Goal: Complete application form: Complete application form

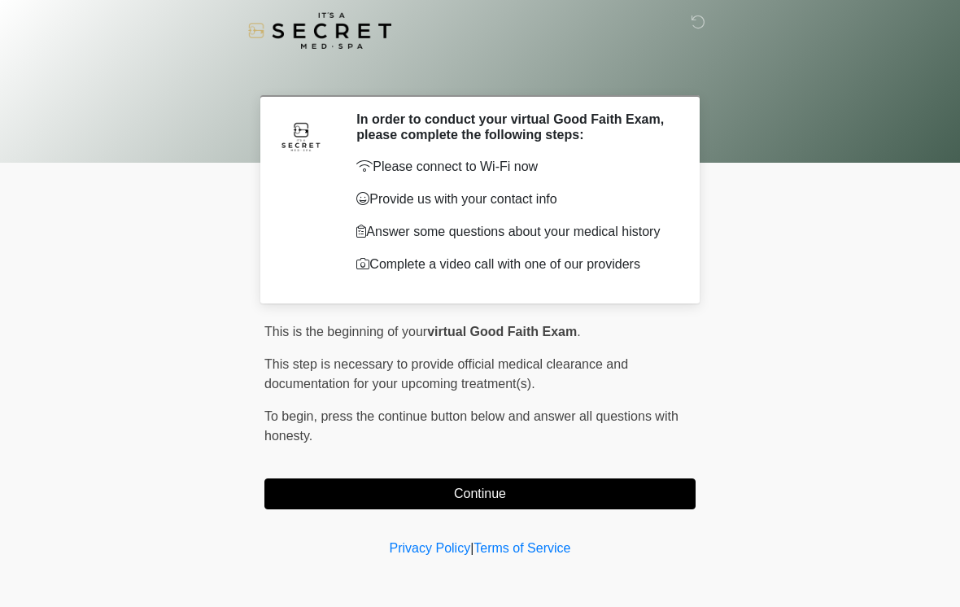
click at [512, 496] on button "Continue" at bounding box center [480, 494] width 431 height 31
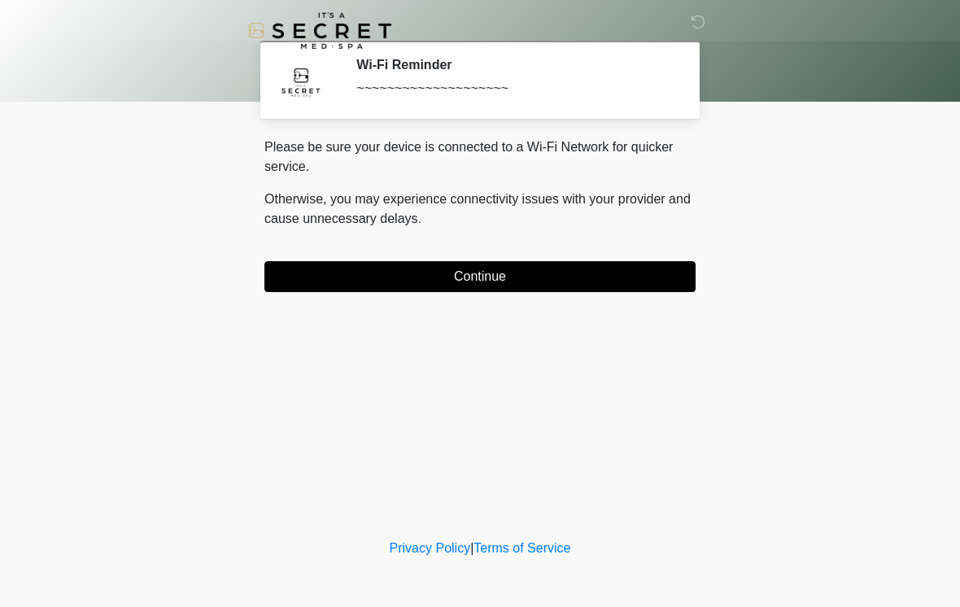
click at [529, 265] on button "Continue" at bounding box center [480, 276] width 431 height 31
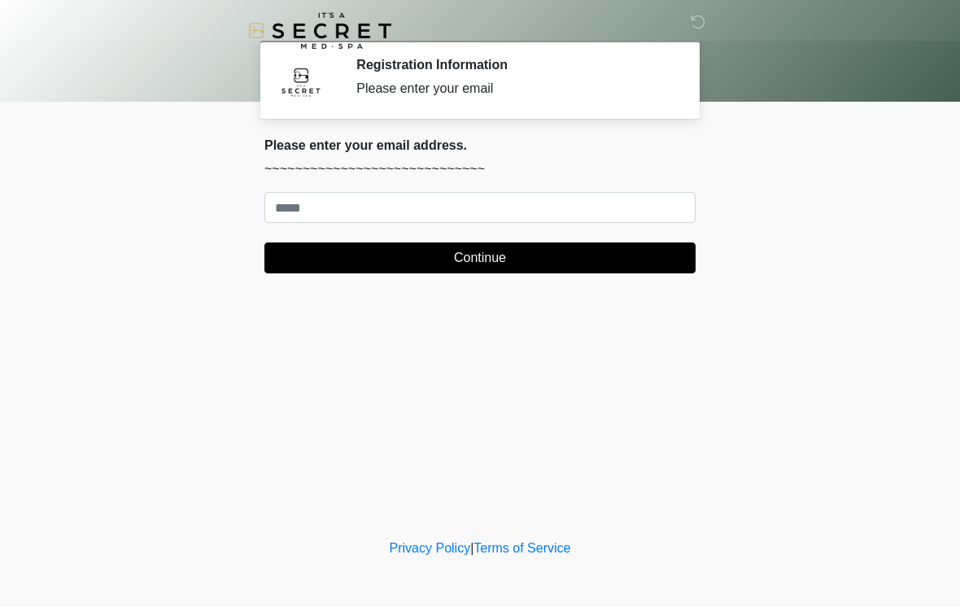
click at [860, 214] on body "‎ ‎ Registration Information Please enter your email Please connect to Wi-Fi no…" at bounding box center [480, 303] width 960 height 607
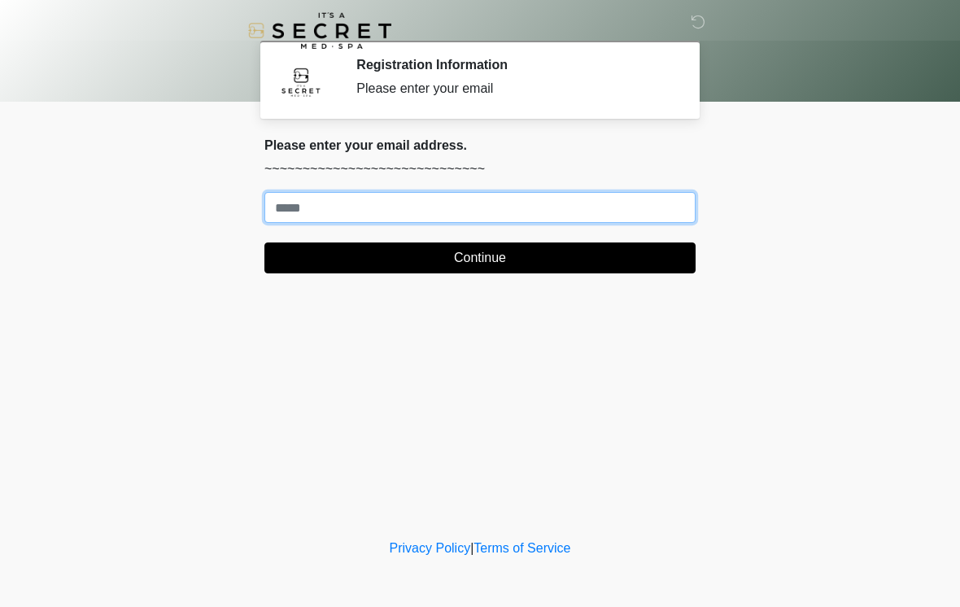
click at [555, 212] on input "Where should we email your treatment plan?" at bounding box center [480, 207] width 431 height 31
type input "**********"
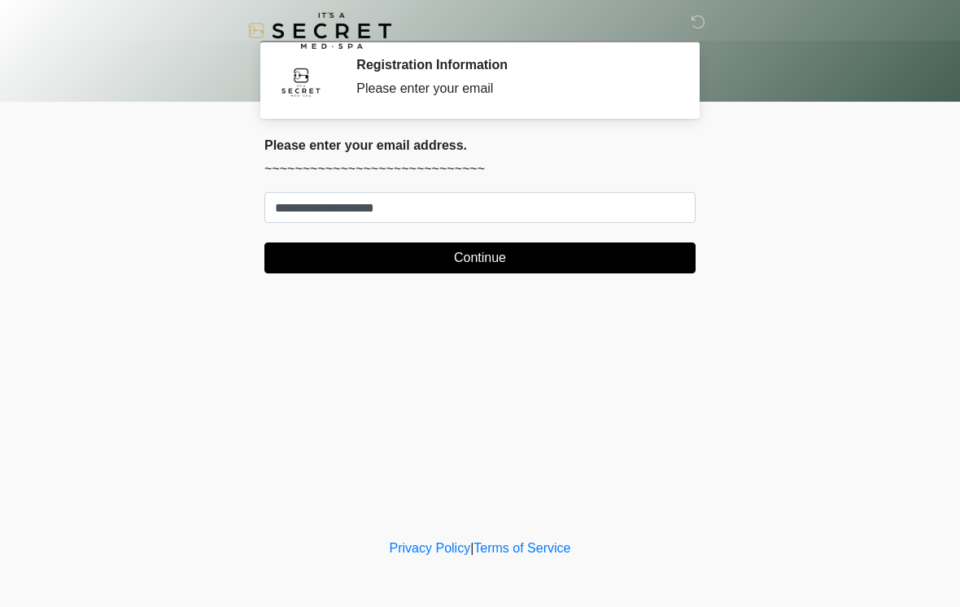
click at [469, 256] on button "Continue" at bounding box center [480, 258] width 431 height 31
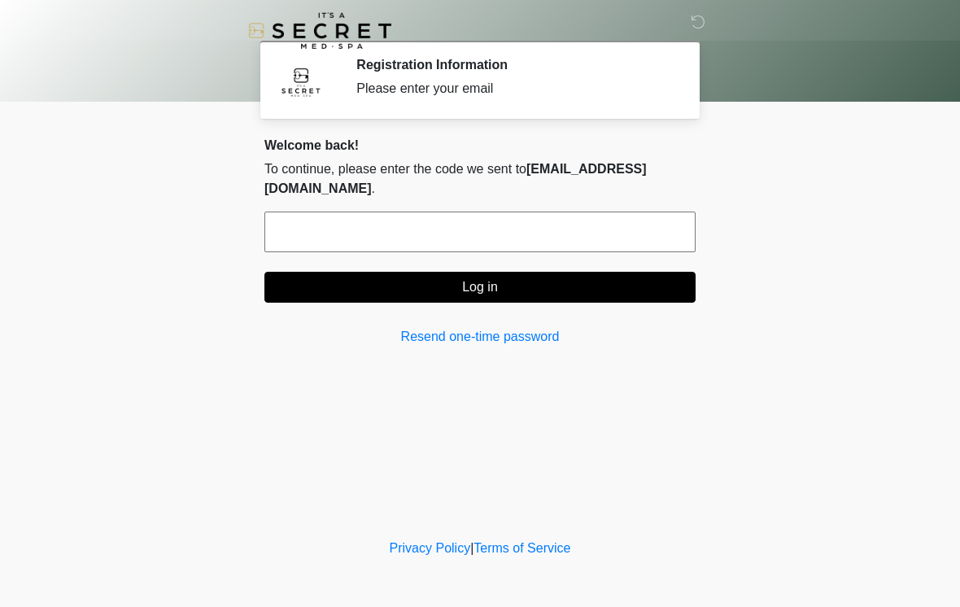
click at [486, 212] on input "text" at bounding box center [480, 232] width 431 height 41
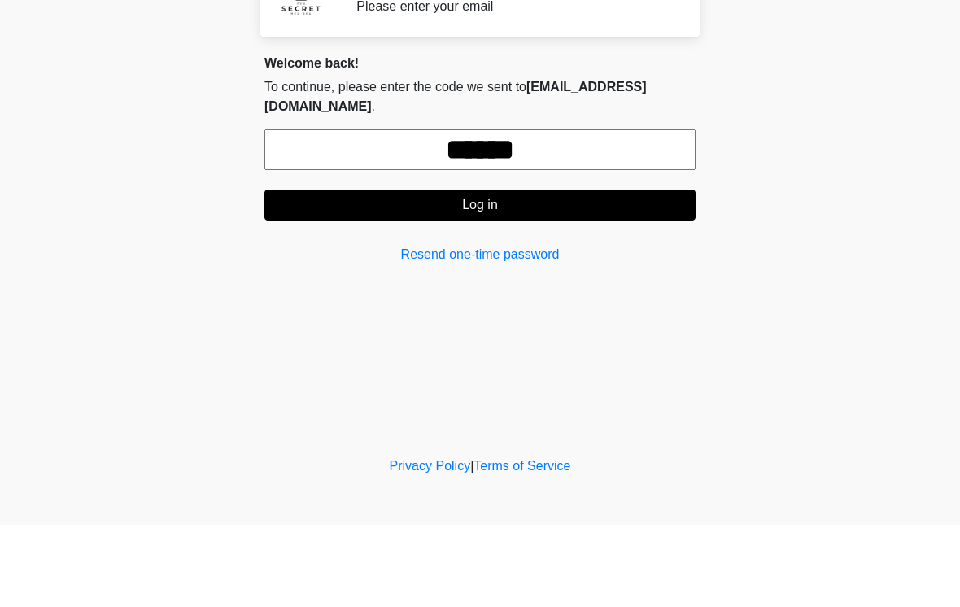
type input "******"
click at [506, 272] on button "Log in" at bounding box center [480, 287] width 431 height 31
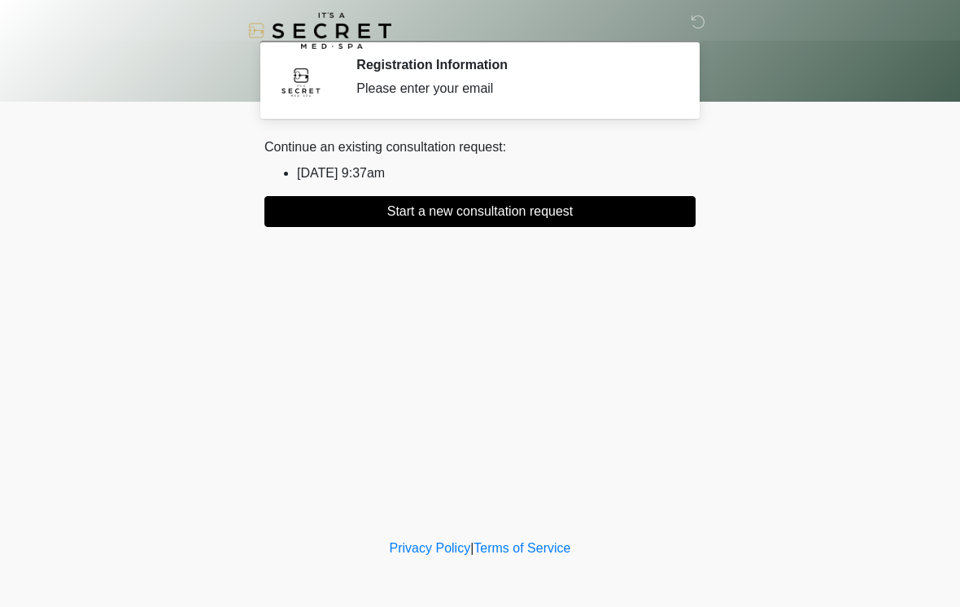
click at [582, 209] on button "Start a new consultation request" at bounding box center [480, 211] width 431 height 31
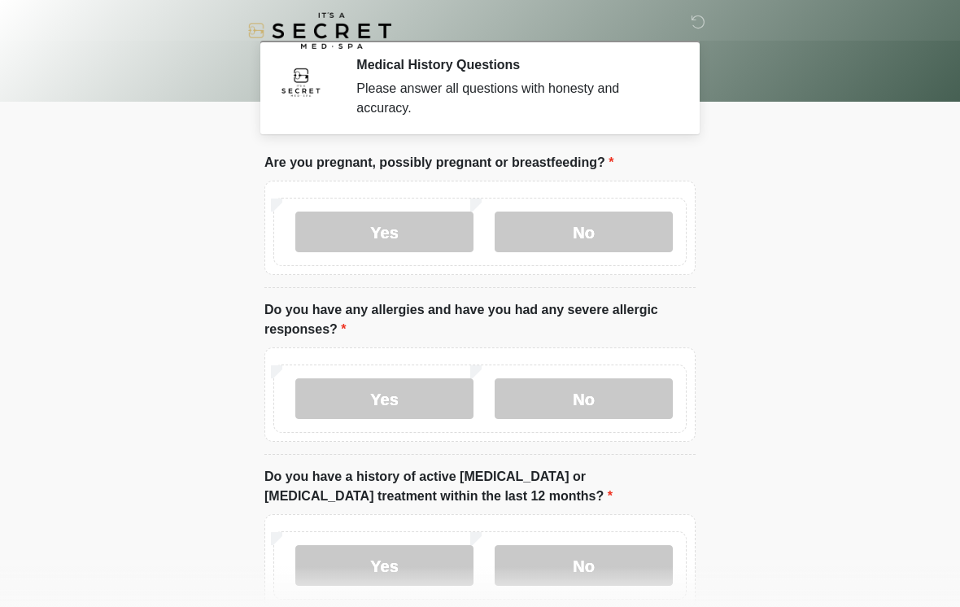
click at [631, 226] on label "No" at bounding box center [584, 232] width 178 height 41
click at [609, 400] on label "No" at bounding box center [584, 398] width 178 height 41
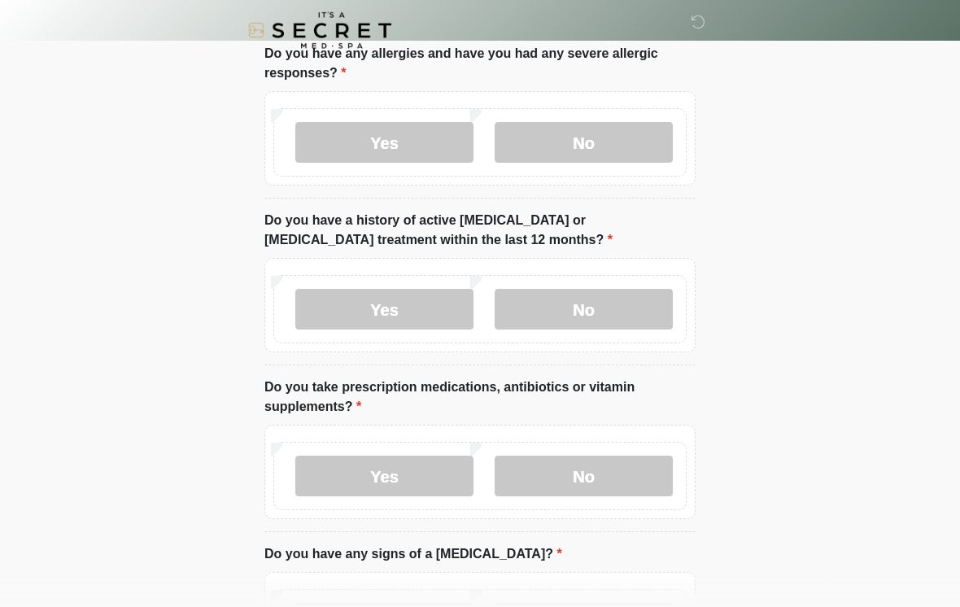
click at [607, 327] on label "No" at bounding box center [584, 310] width 178 height 41
click at [633, 475] on label "No" at bounding box center [584, 476] width 178 height 41
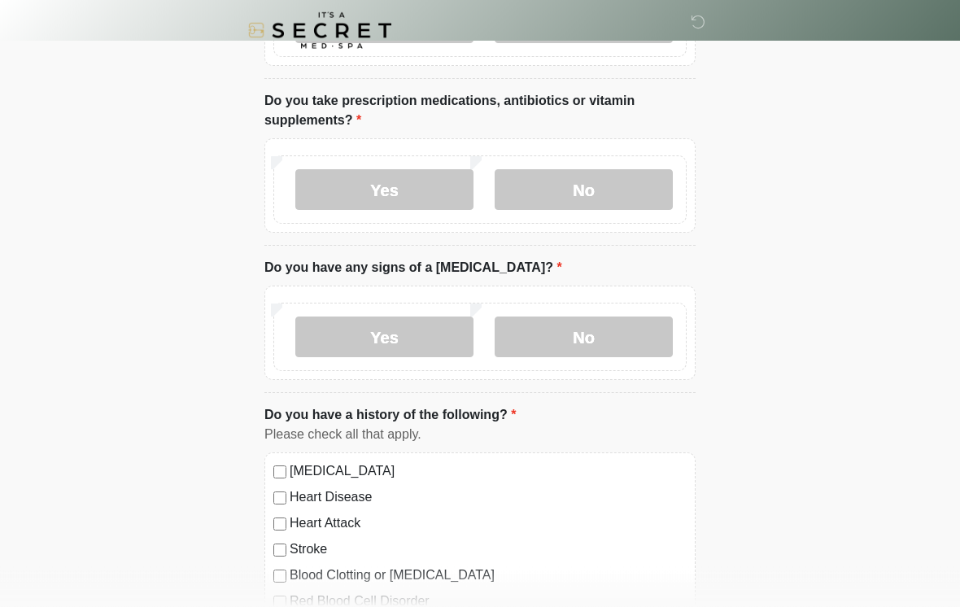
click at [614, 353] on label "No" at bounding box center [584, 337] width 178 height 41
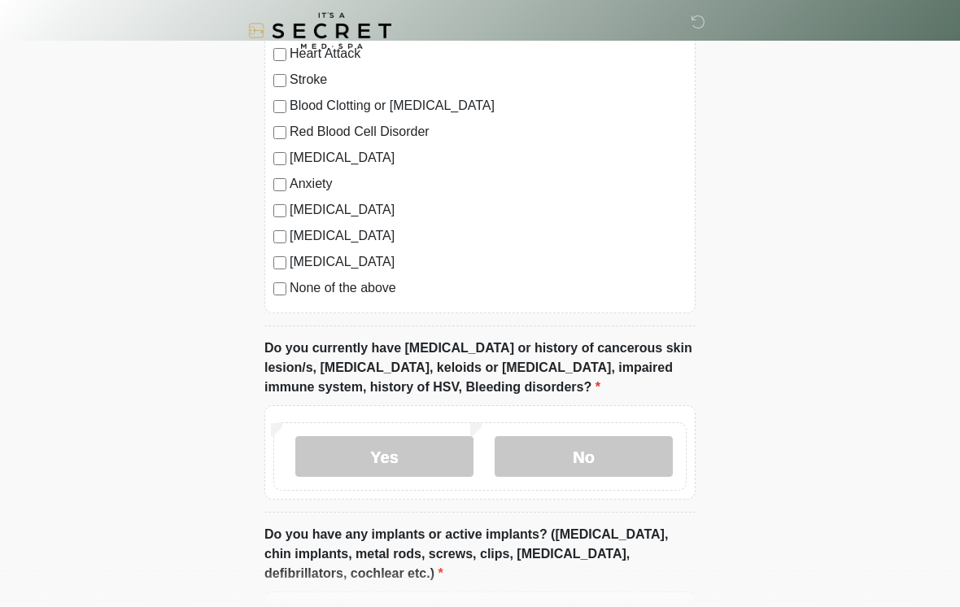
scroll to position [1068, 0]
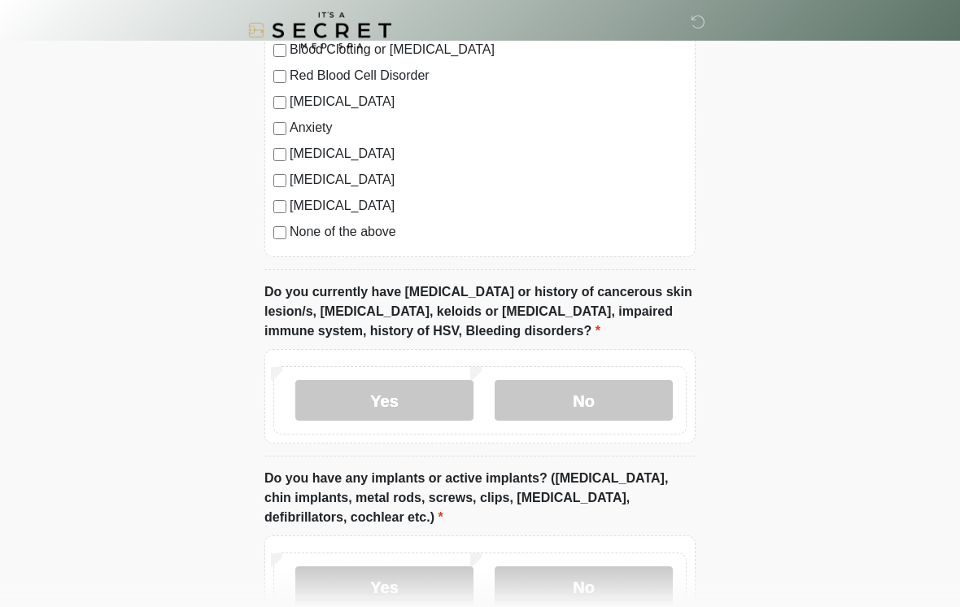
click at [277, 240] on div "[MEDICAL_DATA] Heart Disease Heart Attack Stroke Blood Clotting or [MEDICAL_DAT…" at bounding box center [480, 93] width 431 height 330
click at [597, 387] on label "No" at bounding box center [584, 401] width 178 height 41
click at [619, 582] on label "No" at bounding box center [584, 586] width 178 height 41
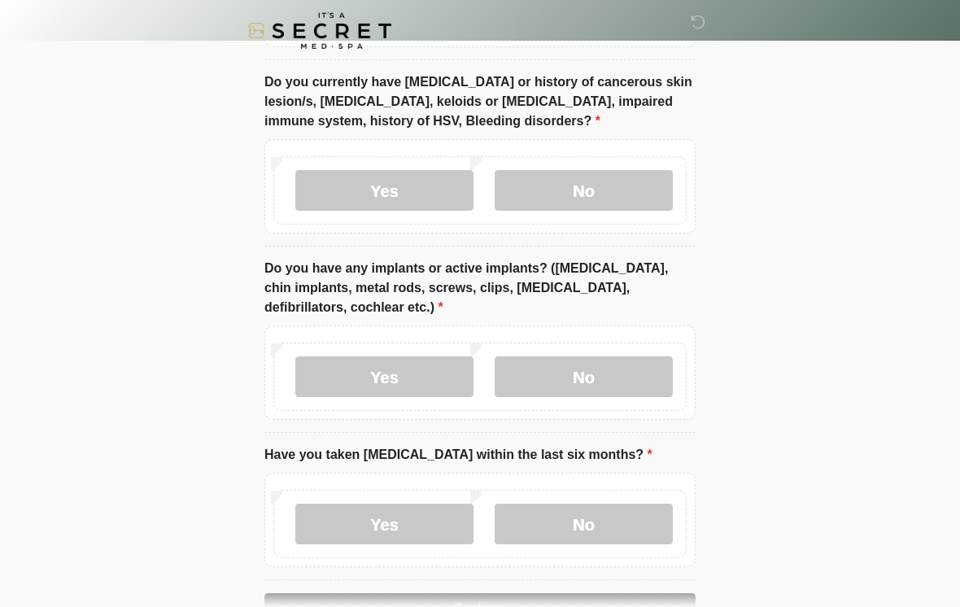
scroll to position [1355, 0]
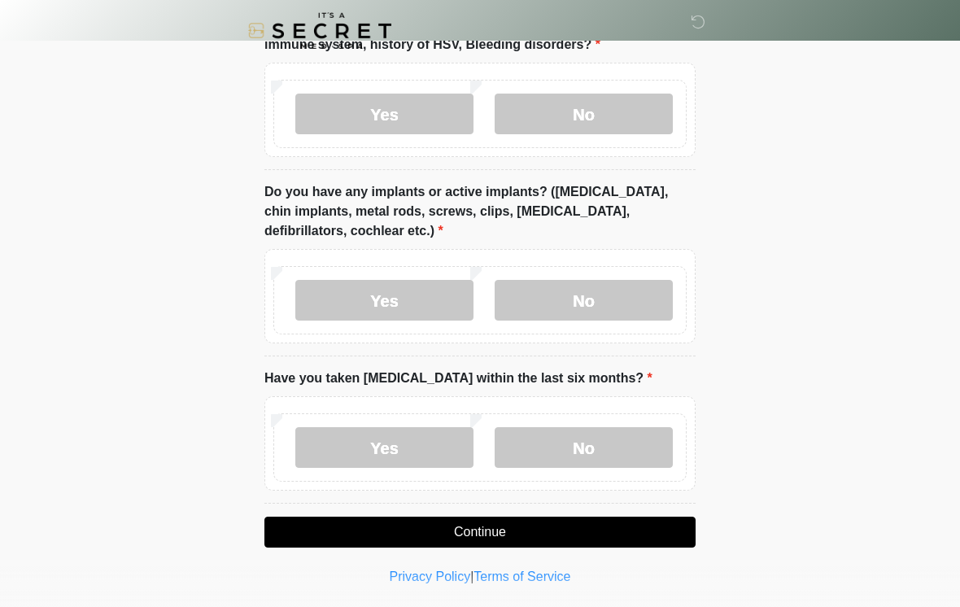
click at [612, 446] on label "No" at bounding box center [584, 447] width 178 height 41
click at [537, 536] on button "Continue" at bounding box center [480, 532] width 431 height 31
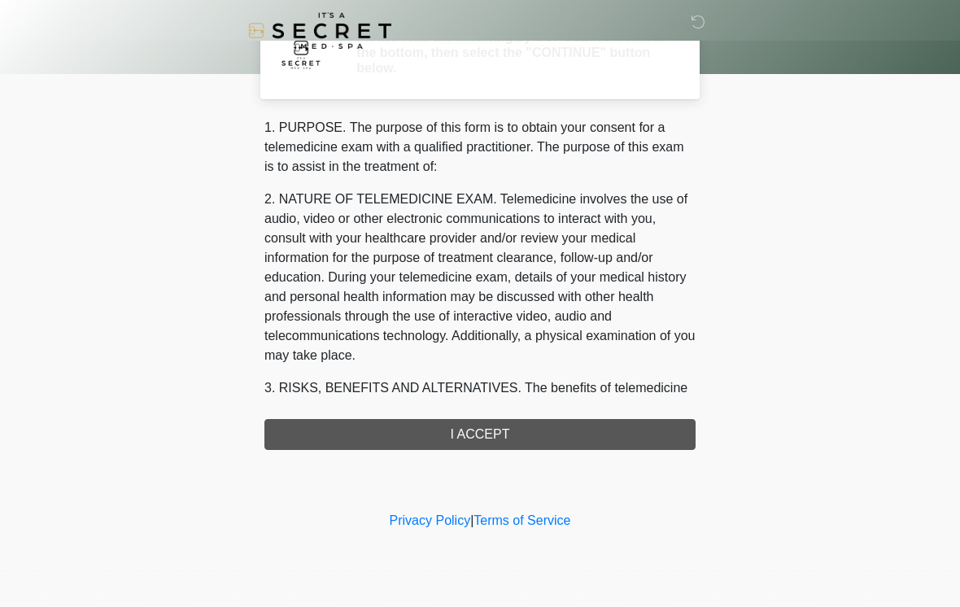
scroll to position [0, 0]
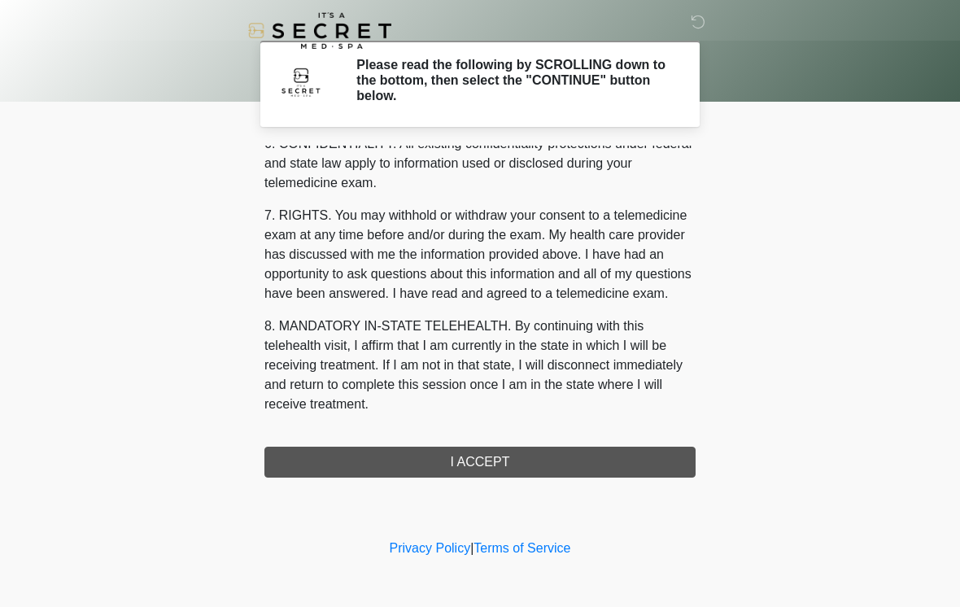
click at [540, 468] on button "I ACCEPT" at bounding box center [480, 462] width 431 height 31
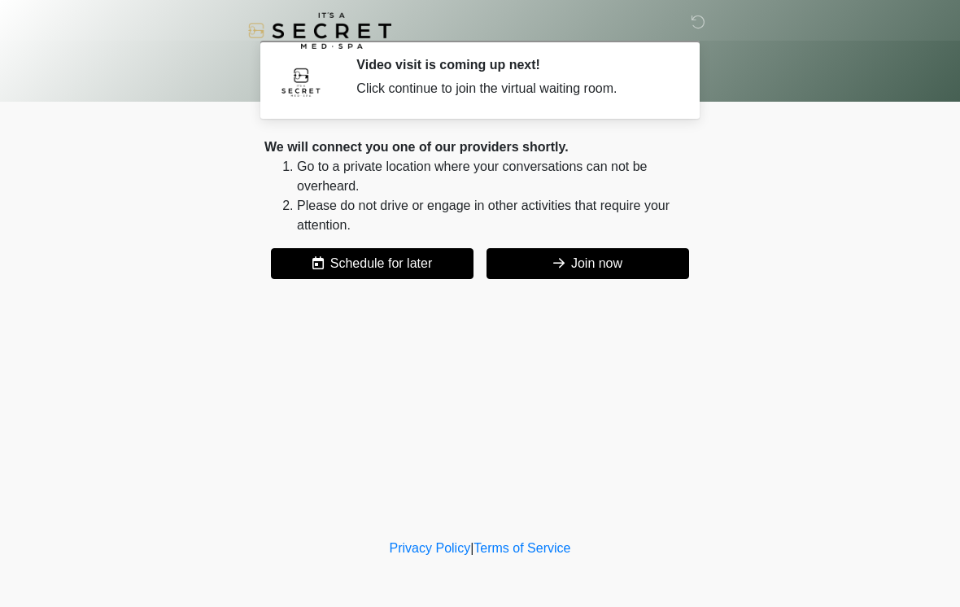
click at [606, 271] on button "Join now" at bounding box center [588, 263] width 203 height 31
